Goal: Task Accomplishment & Management: Manage account settings

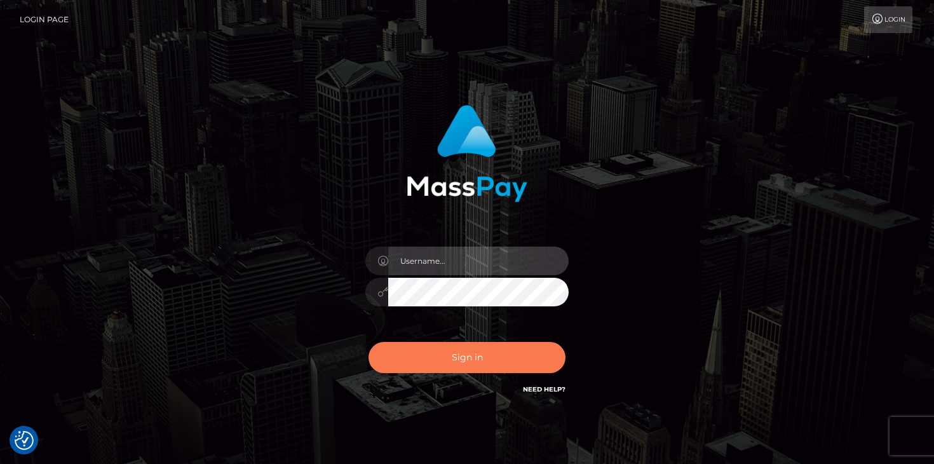
type input "mariolabugaj"
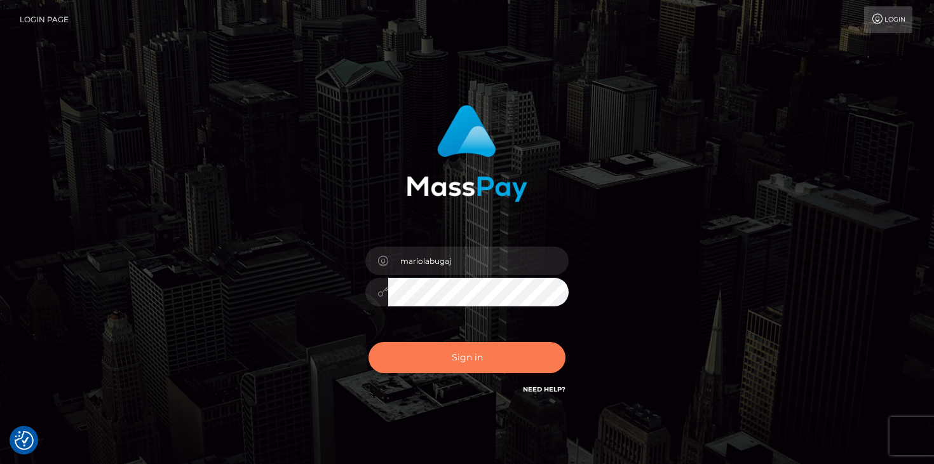
click at [476, 359] on button "Sign in" at bounding box center [466, 357] width 197 height 31
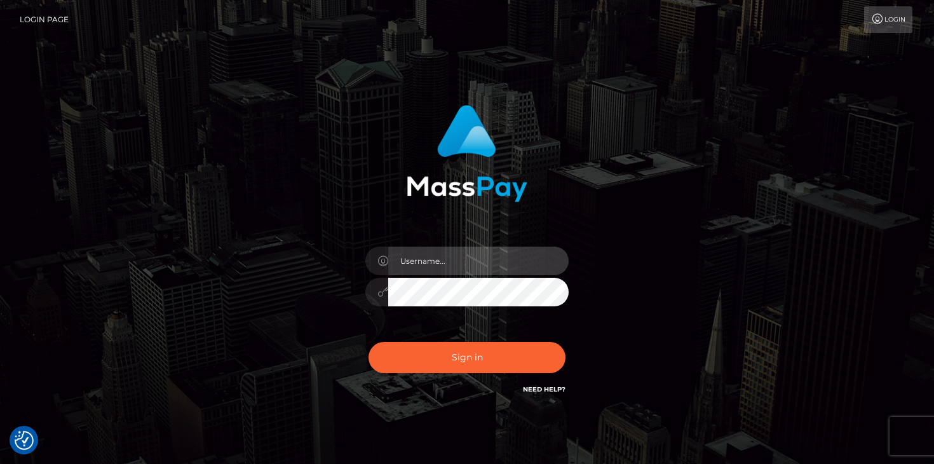
type input "mariolabugaj"
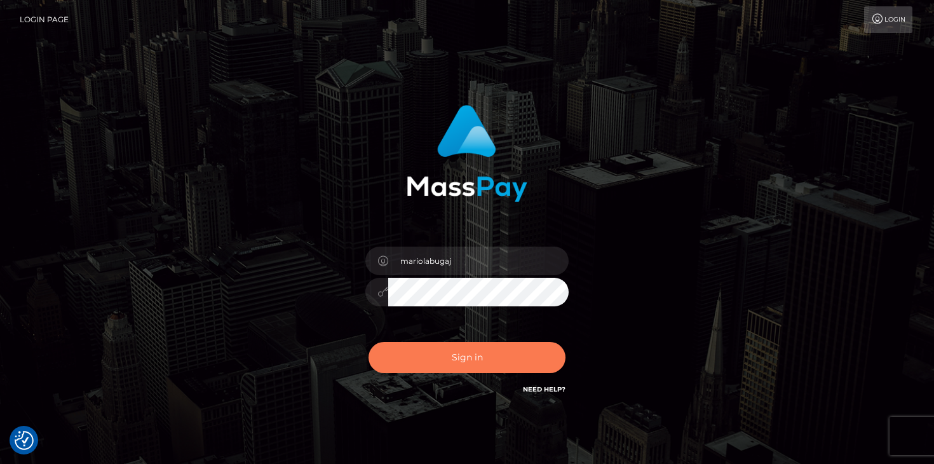
click at [475, 360] on button "Sign in" at bounding box center [466, 357] width 197 height 31
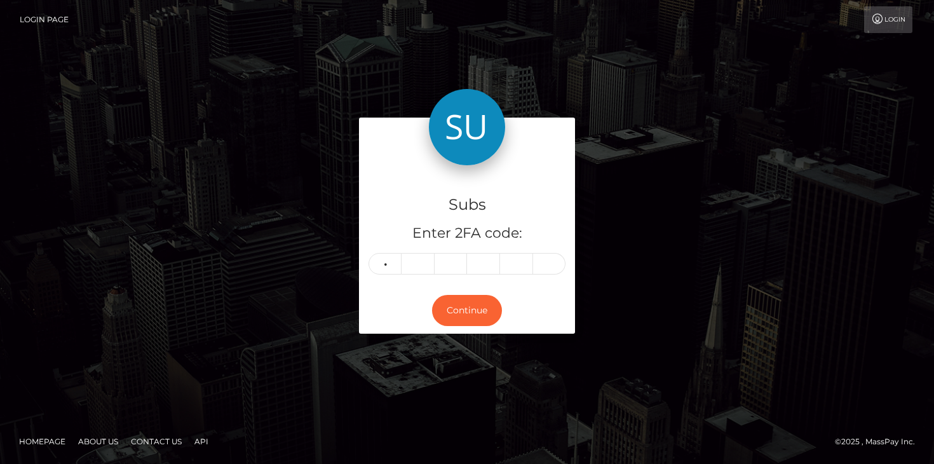
type input "1"
type input "7"
type input "0"
type input "2"
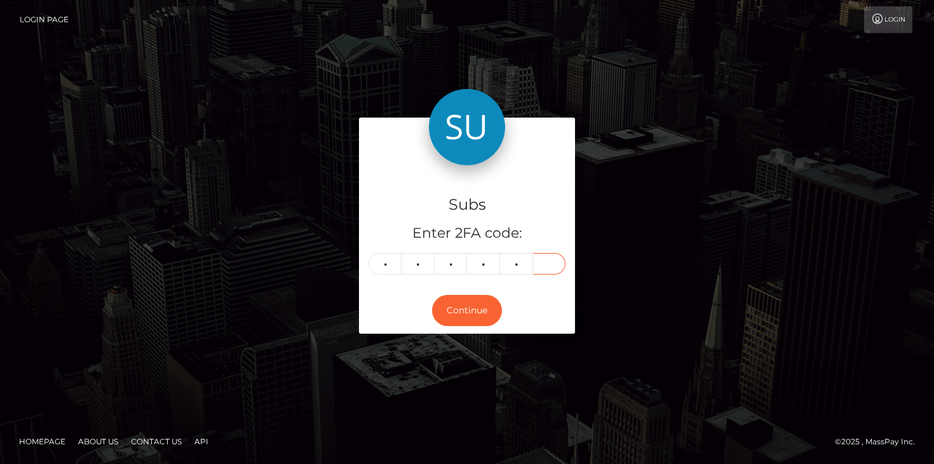
type input "9"
